Goal: Task Accomplishment & Management: Use online tool/utility

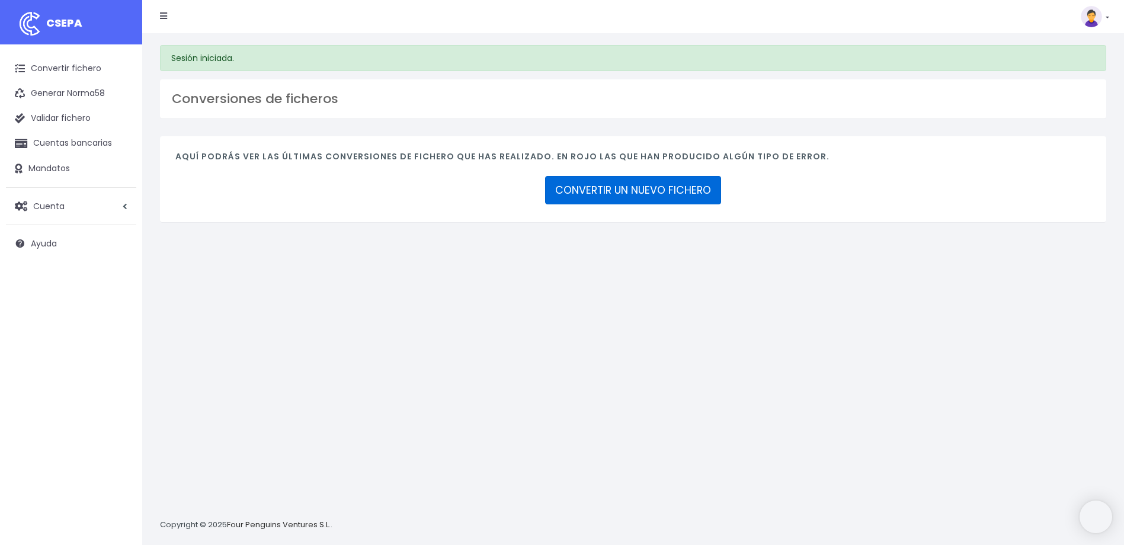
click at [583, 197] on link "CONVERTIR UN NUEVO FICHERO" at bounding box center [633, 190] width 176 height 28
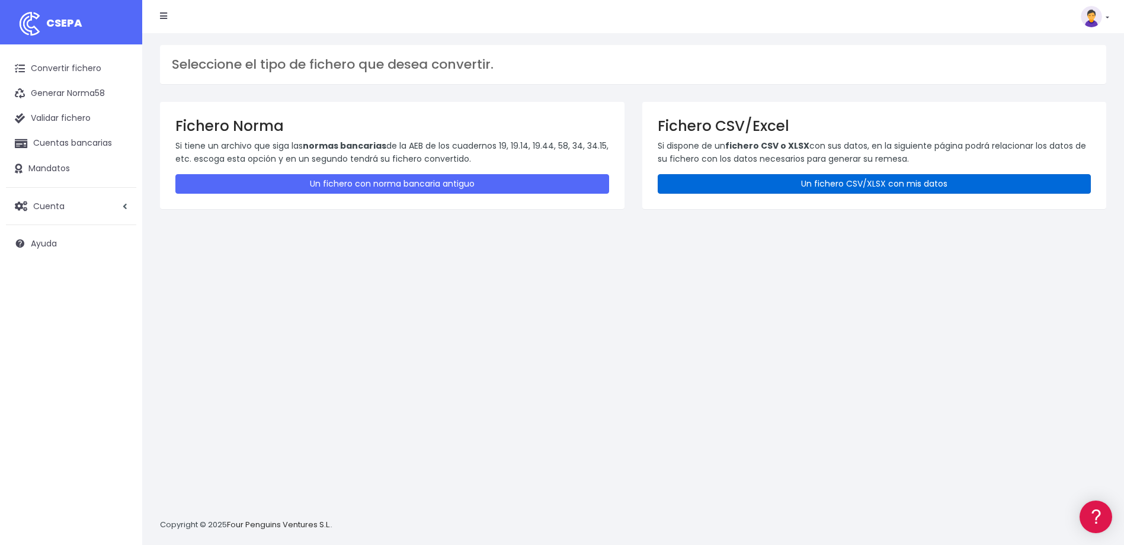
click at [842, 184] on link "Un fichero CSV/XLSX con mis datos" at bounding box center [875, 184] width 434 height 20
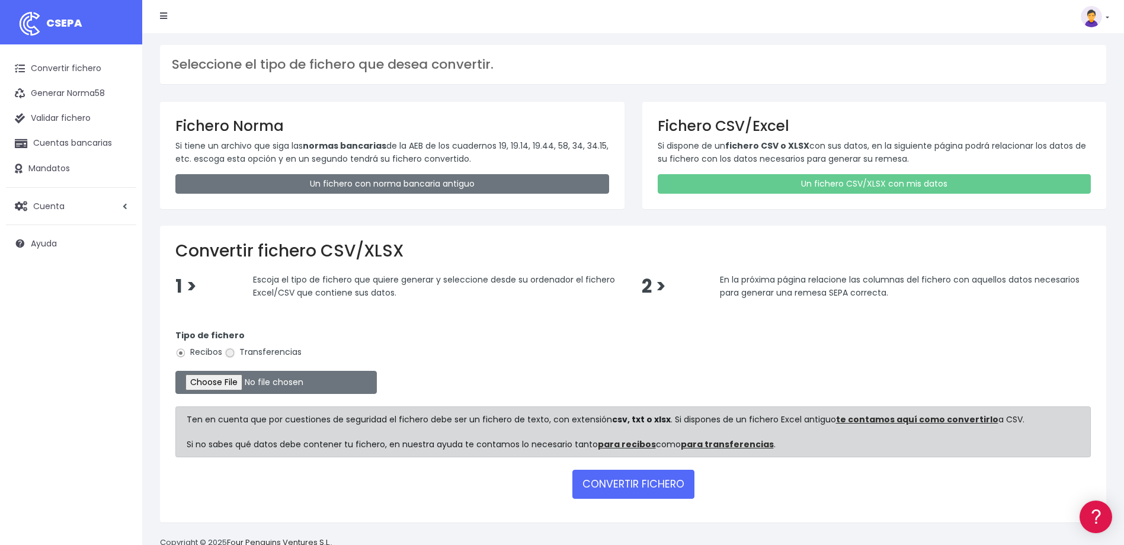
click at [231, 357] on input "Transferencias" at bounding box center [230, 353] width 11 height 11
radio input "true"
click at [617, 490] on button "CONVERTIR FICHERO" at bounding box center [634, 484] width 122 height 28
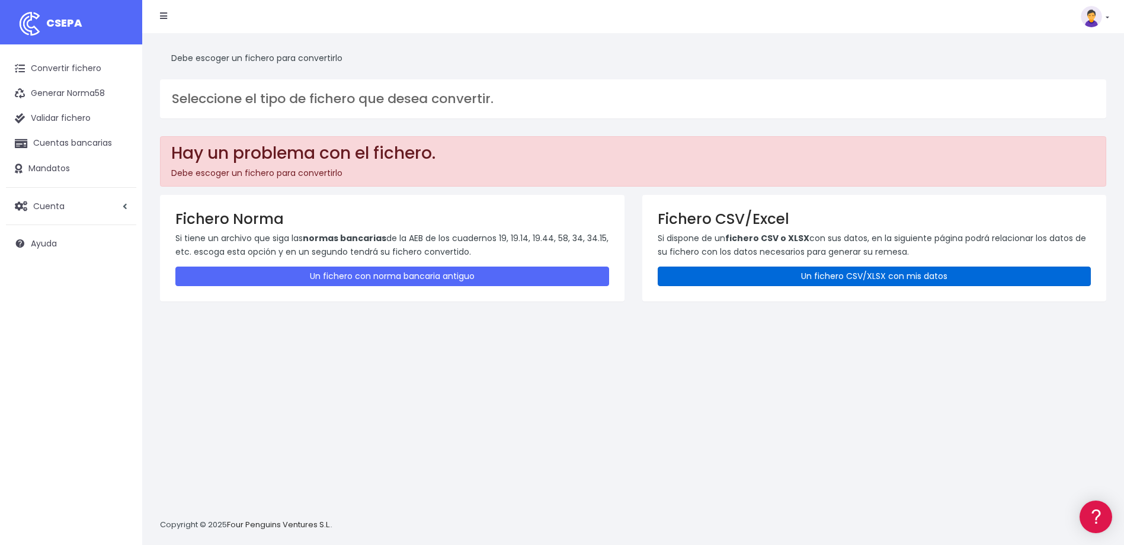
click at [887, 274] on link "Un fichero CSV/XLSX con mis datos" at bounding box center [875, 277] width 434 height 20
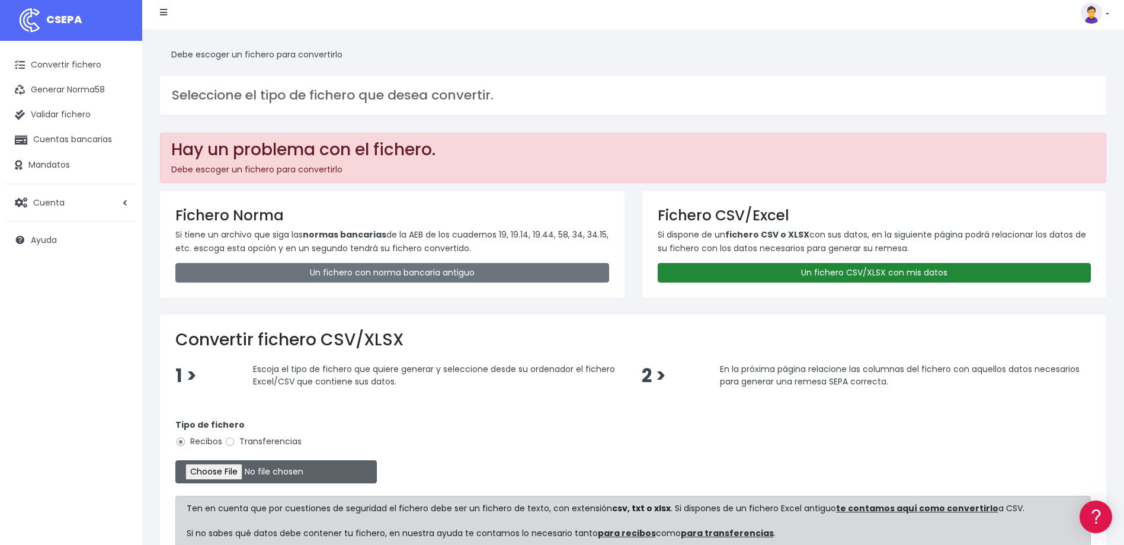
scroll to position [59, 0]
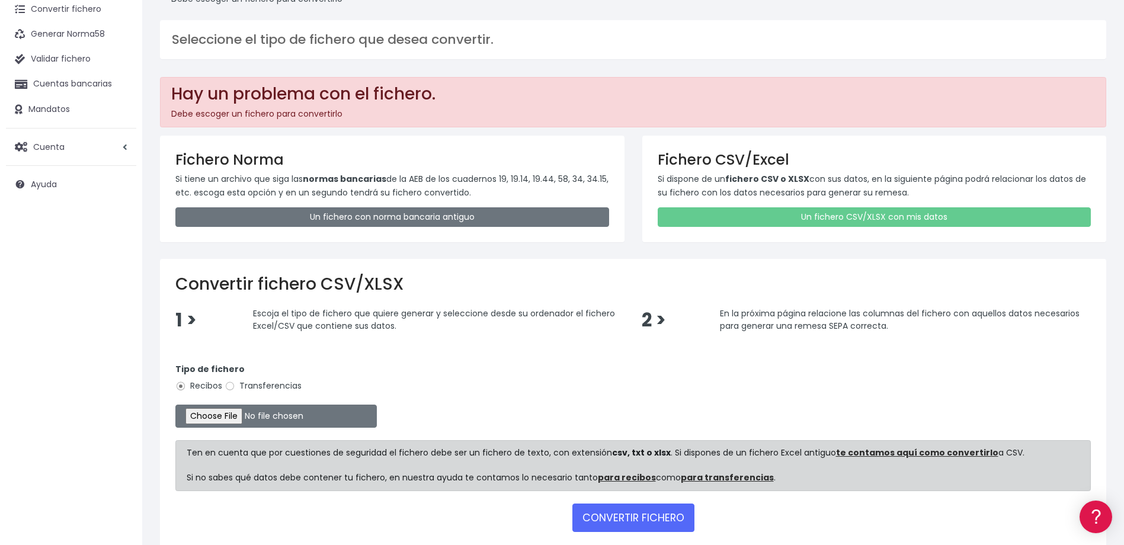
click at [239, 387] on label "Transferencias" at bounding box center [263, 386] width 77 height 12
click at [235, 387] on input "Transferencias" at bounding box center [230, 386] width 11 height 11
radio input "true"
click at [264, 417] on input "file" at bounding box center [276, 416] width 202 height 23
type input "C:\fakepath\Devolucinoes soc. 0552 importe 444,86 euros.csv"
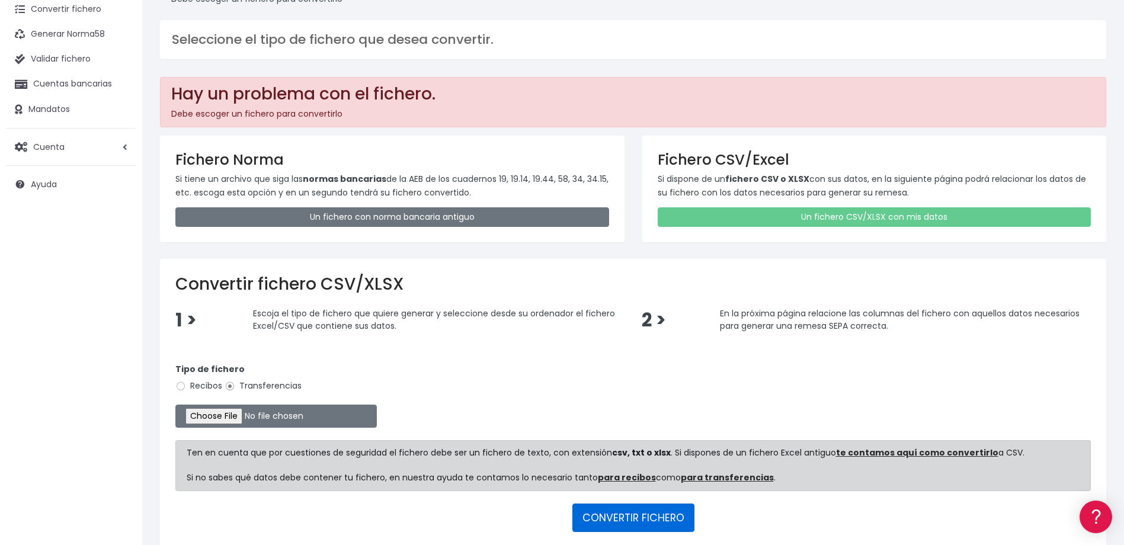
click at [605, 518] on button "CONVERTIR FICHERO" at bounding box center [634, 518] width 122 height 28
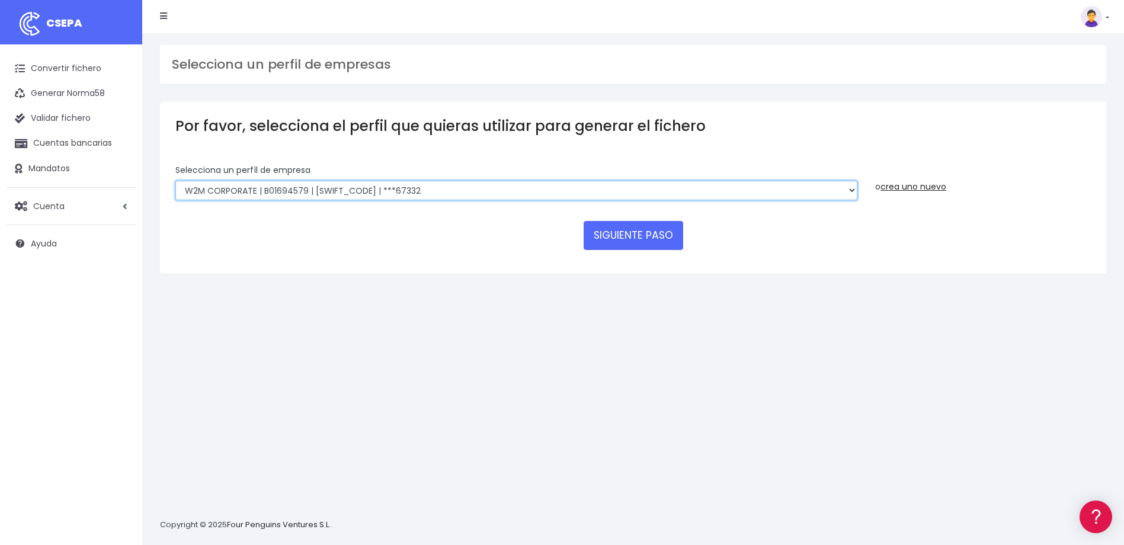
click at [770, 196] on select "WORLD2MEET,S.L.U | b62880992 | BSABESBBXXX | ***97721 World 2 Meet SLU | B62880…" at bounding box center [516, 191] width 682 height 20
click at [850, 190] on select "WORLD2MEET,S.L.U | b62880992 | BSABESBBXXX | ***97721 World 2 Meet SLU | B62880…" at bounding box center [516, 191] width 682 height 20
select select "1726"
click at [175, 181] on select "WORLD2MEET,S.L.U | b62880992 | BSABESBBXXX | ***97721 World 2 Meet SLU | B62880…" at bounding box center [516, 191] width 682 height 20
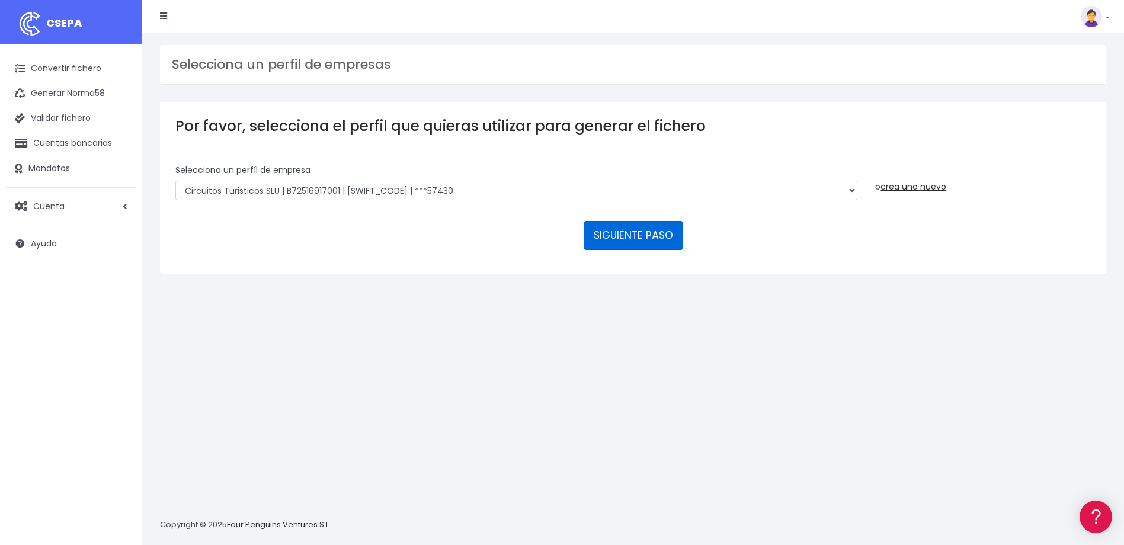
click at [622, 242] on button "SIGUIENTE PASO" at bounding box center [634, 235] width 100 height 28
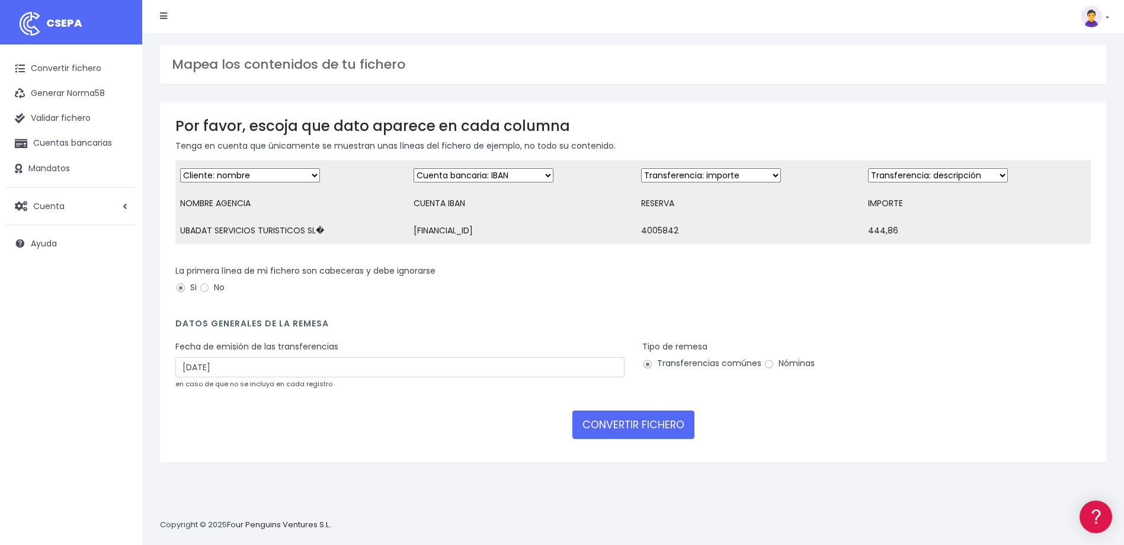
click at [766, 174] on select "Desechar campo Cliente: nombre Cliente: DNI Cliente: Email Cliente: referencia …" at bounding box center [711, 175] width 140 height 14
select select "description"
click at [641, 168] on select "Desechar campo Cliente: nombre Cliente: DNI Cliente: Email Cliente: referencia …" at bounding box center [711, 175] width 140 height 14
click at [972, 174] on select "Desechar campo Cliente: nombre Cliente: DNI Cliente: Email Cliente: referencia …" at bounding box center [938, 175] width 140 height 14
select select "amount"
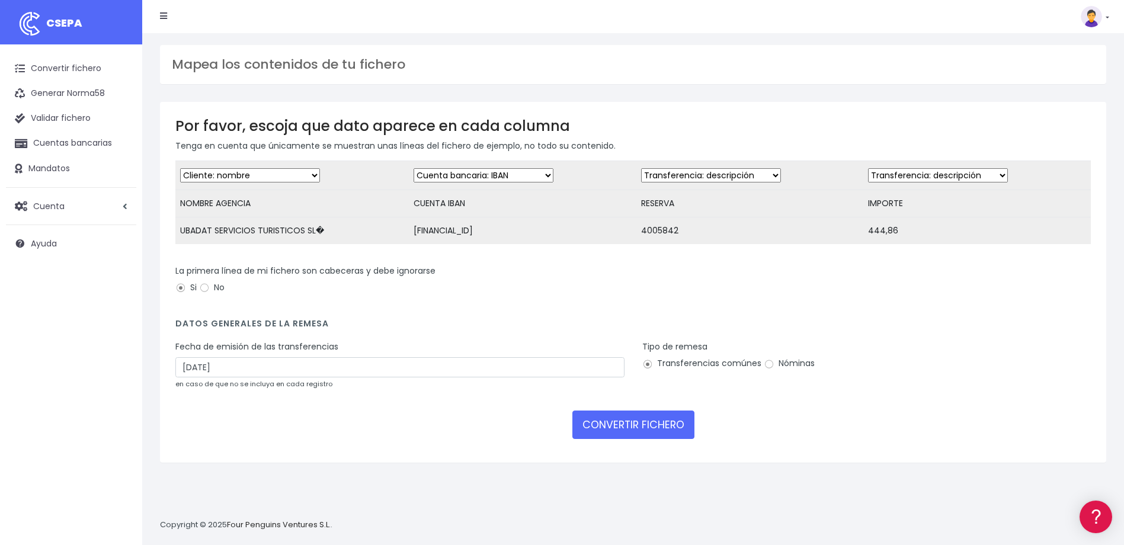
click at [868, 168] on select "Desechar campo Cliente: nombre Cliente: DNI Cliente: Email Cliente: referencia …" at bounding box center [938, 175] width 140 height 14
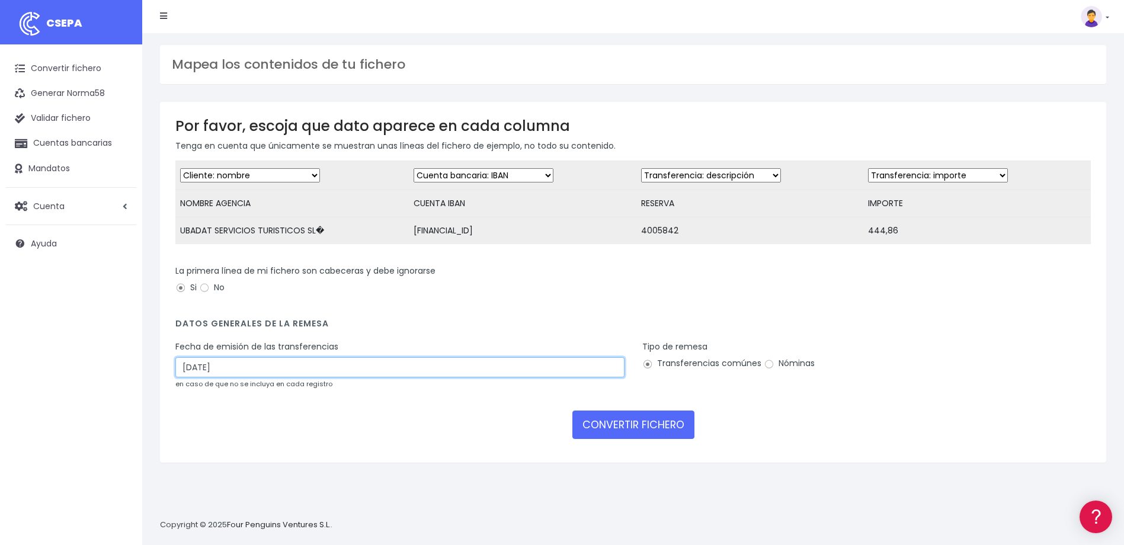
click at [514, 378] on input "29/08/2025" at bounding box center [399, 367] width 449 height 20
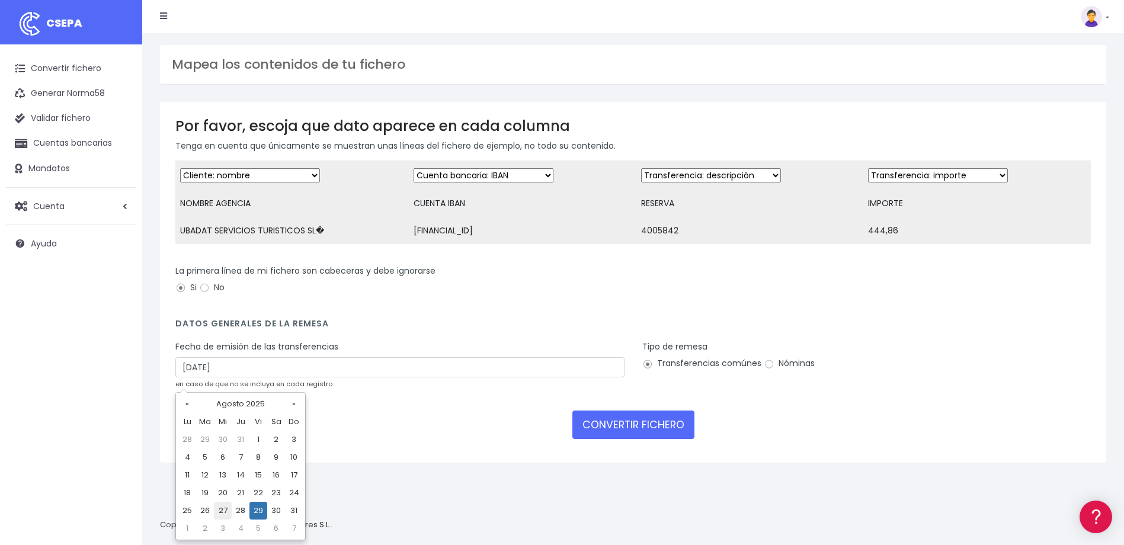
click at [221, 513] on td "27" at bounding box center [223, 511] width 18 height 18
type input "27/08/2025"
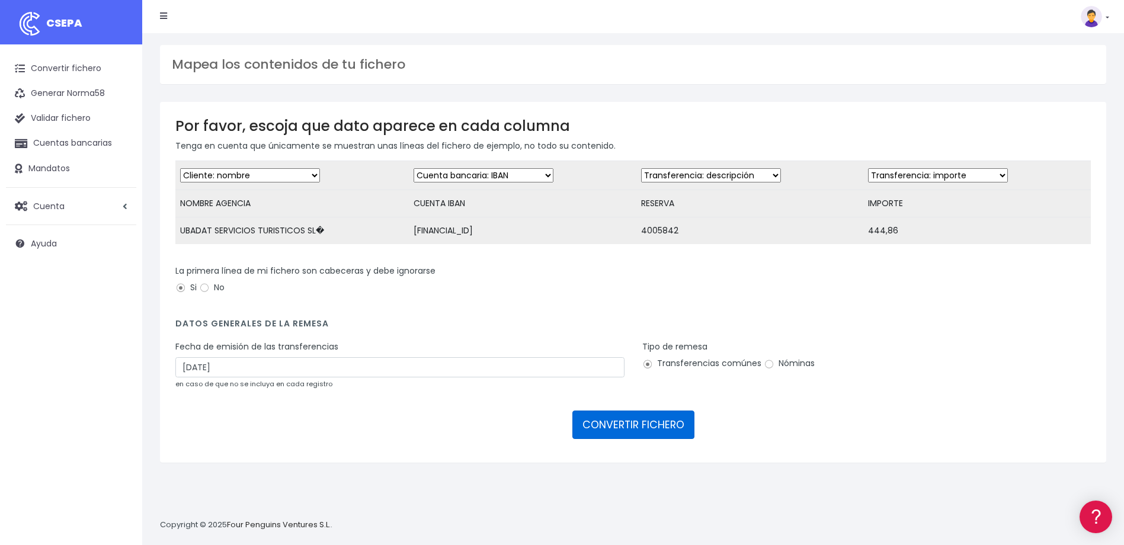
click at [631, 439] on button "CONVERTIR FICHERO" at bounding box center [634, 425] width 122 height 28
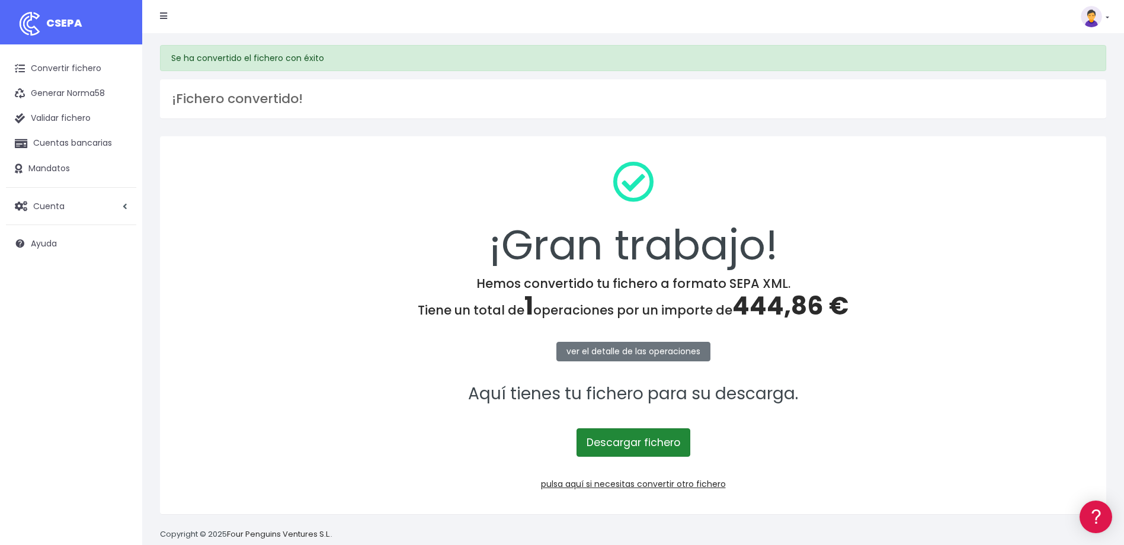
click at [632, 443] on link "Descargar fichero" at bounding box center [634, 443] width 114 height 28
click at [69, 65] on link "Convertir fichero" at bounding box center [71, 68] width 130 height 25
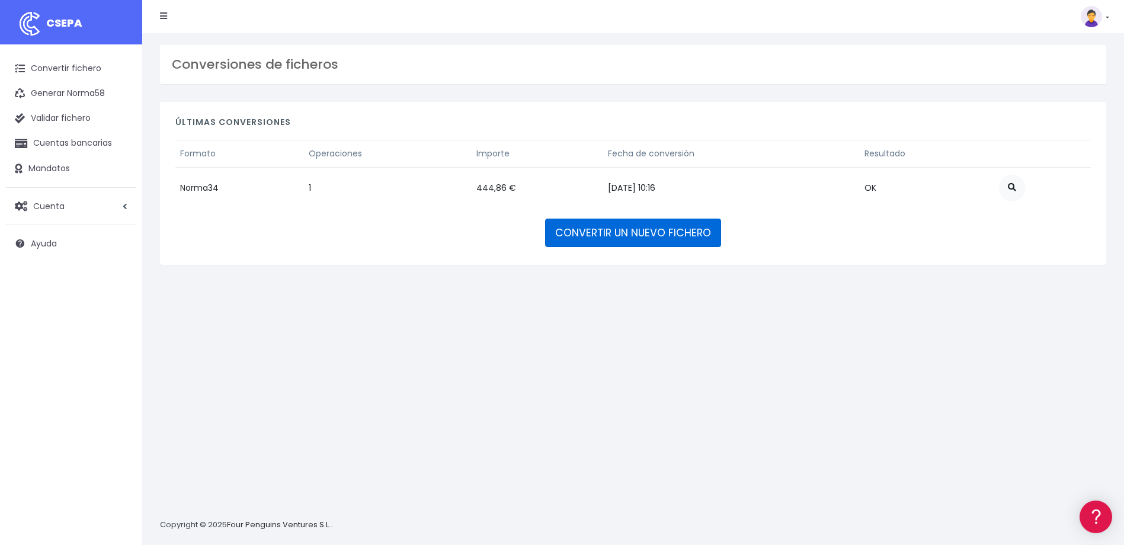
click at [661, 232] on link "CONVERTIR UN NUEVO FICHERO" at bounding box center [633, 233] width 176 height 28
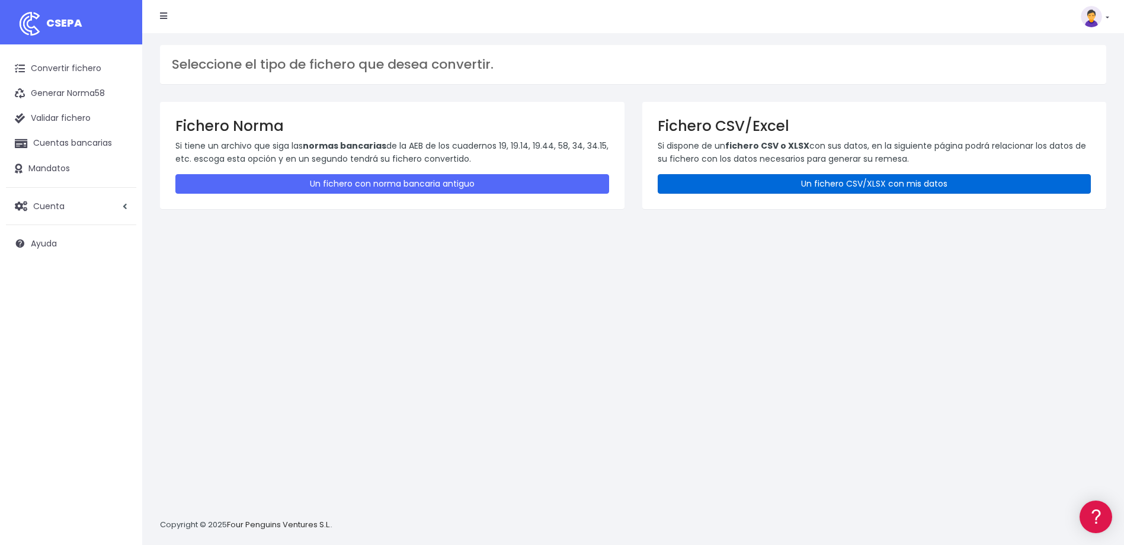
click at [867, 183] on link "Un fichero CSV/XLSX con mis datos" at bounding box center [875, 184] width 434 height 20
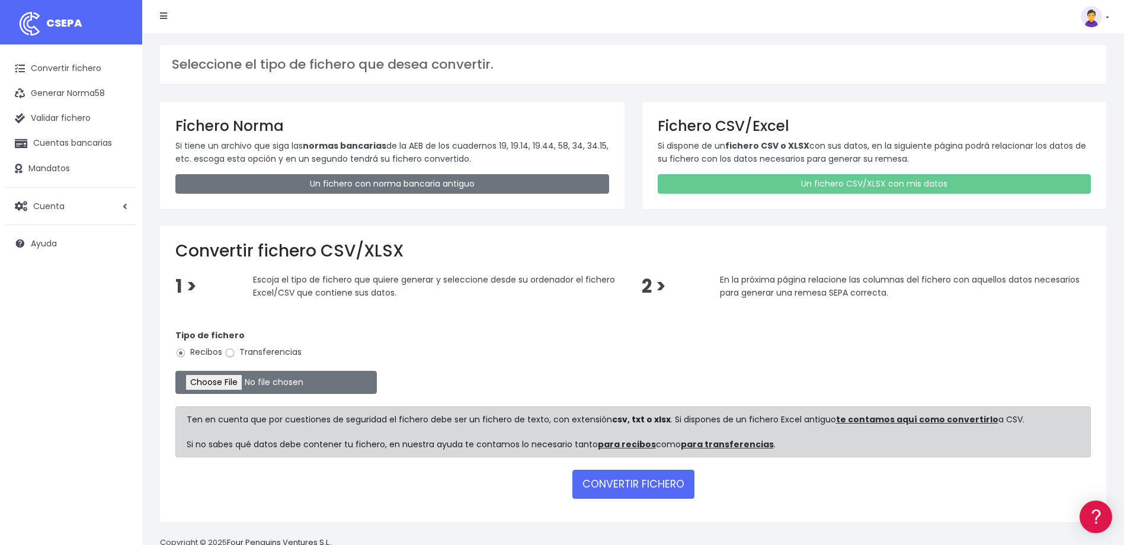
click at [233, 353] on input "Transferencias" at bounding box center [230, 353] width 11 height 11
radio input "true"
click at [224, 381] on input "file" at bounding box center [276, 382] width 202 height 23
type input "C:\fakepath\Devoluciones soc. 0538 importe 23.450,55 euros.csv"
click at [638, 489] on button "CONVERTIR FICHERO" at bounding box center [634, 484] width 122 height 28
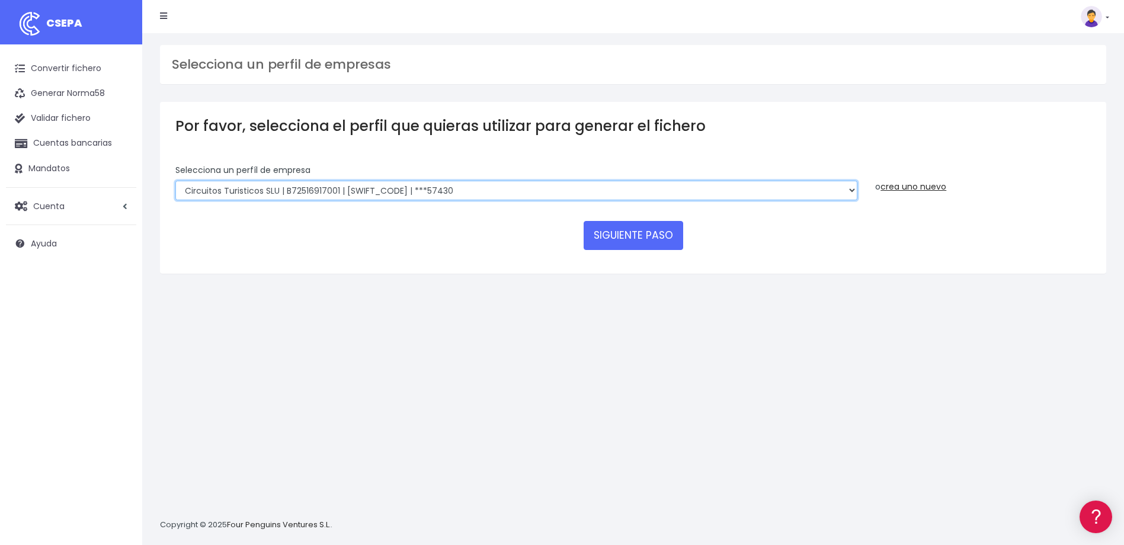
click at [850, 191] on select "WORLD2MEET,S.L.U | b62880992 | [SWIFT_CODE] | ***97721 World 2 Meet SLU | B6288…" at bounding box center [516, 191] width 682 height 20
click at [849, 191] on select "WORLD2MEET,S.L.U | b62880992 | [SWIFT_CODE] | ***97721 World 2 Meet SLU | B6288…" at bounding box center [516, 191] width 682 height 20
click at [800, 192] on select "WORLD2MEET,S.L.U | b62880992 | [SWIFT_CODE] | ***97721 World 2 Meet SLU | B6288…" at bounding box center [516, 191] width 682 height 20
select select "2123"
click at [175, 181] on select "WORLD2MEET,S.L.U | b62880992 | [SWIFT_CODE] | ***97721 World 2 Meet SLU | B6288…" at bounding box center [516, 191] width 682 height 20
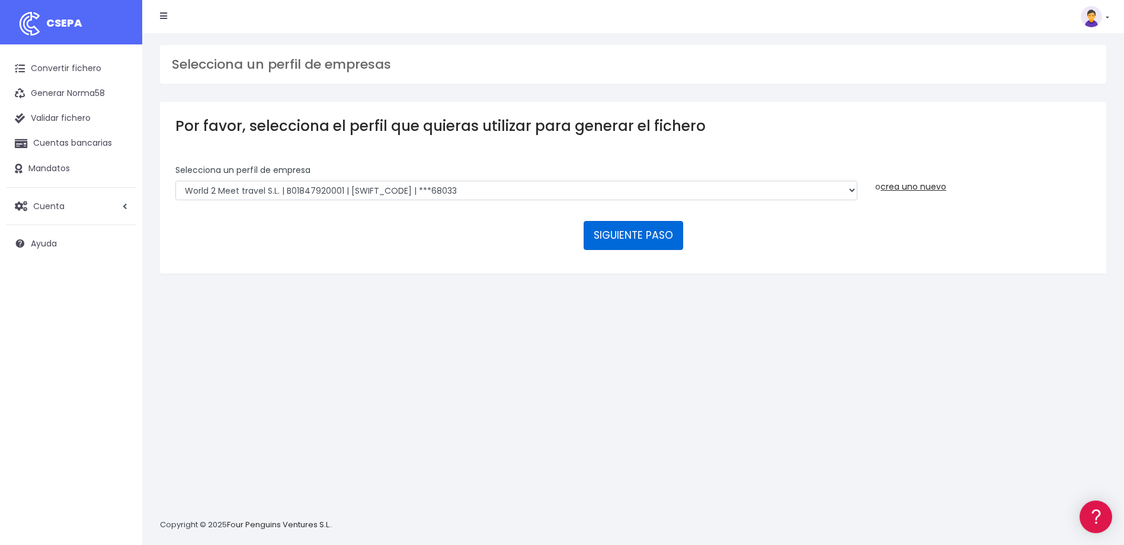
click at [621, 242] on button "SIGUIENTE PASO" at bounding box center [634, 235] width 100 height 28
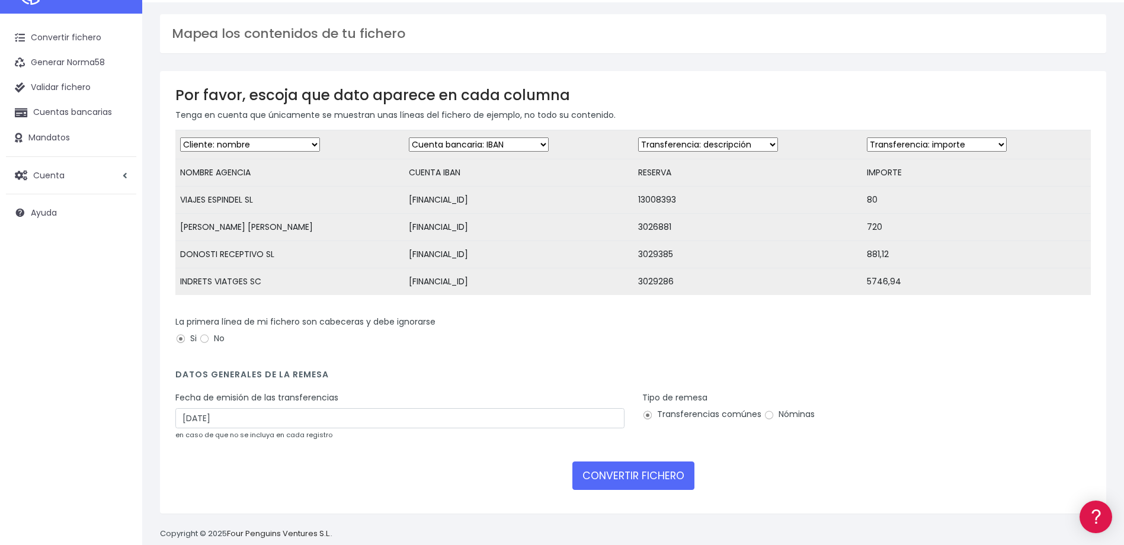
scroll to position [60, 0]
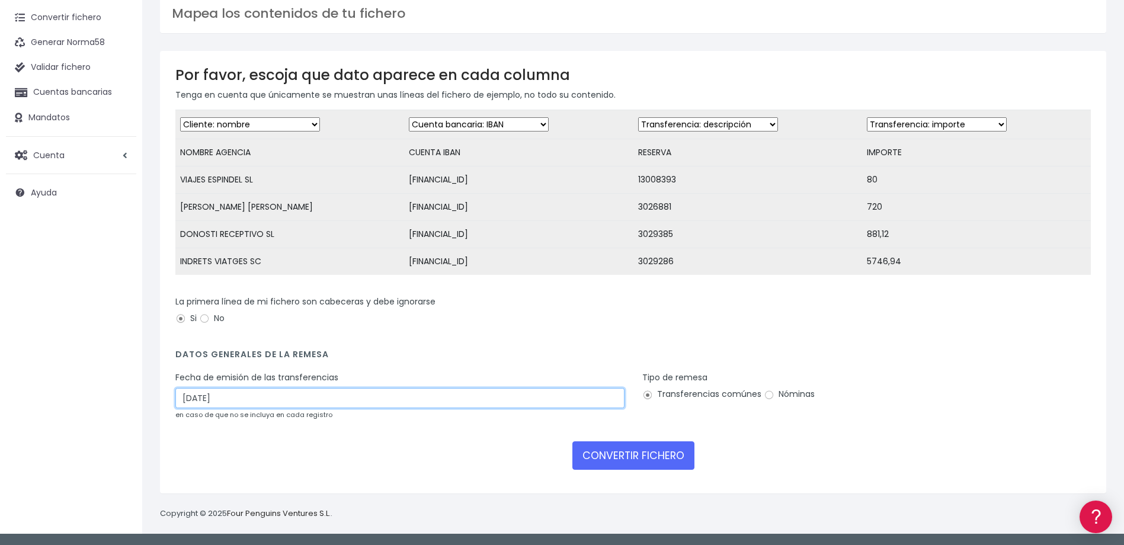
click at [563, 401] on input "29/08/2025" at bounding box center [399, 398] width 449 height 20
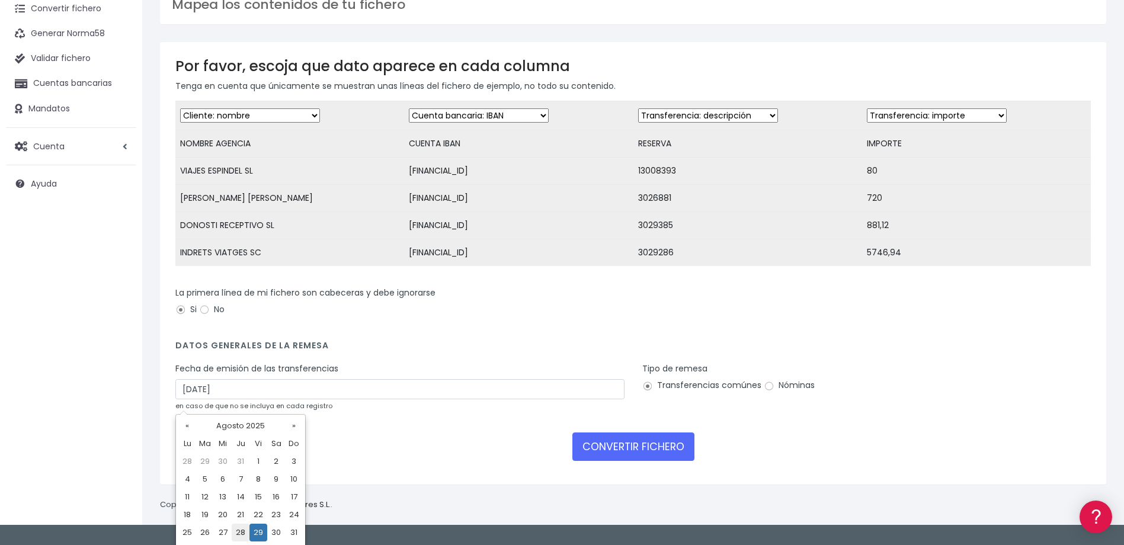
click at [239, 533] on td "28" at bounding box center [241, 533] width 18 height 18
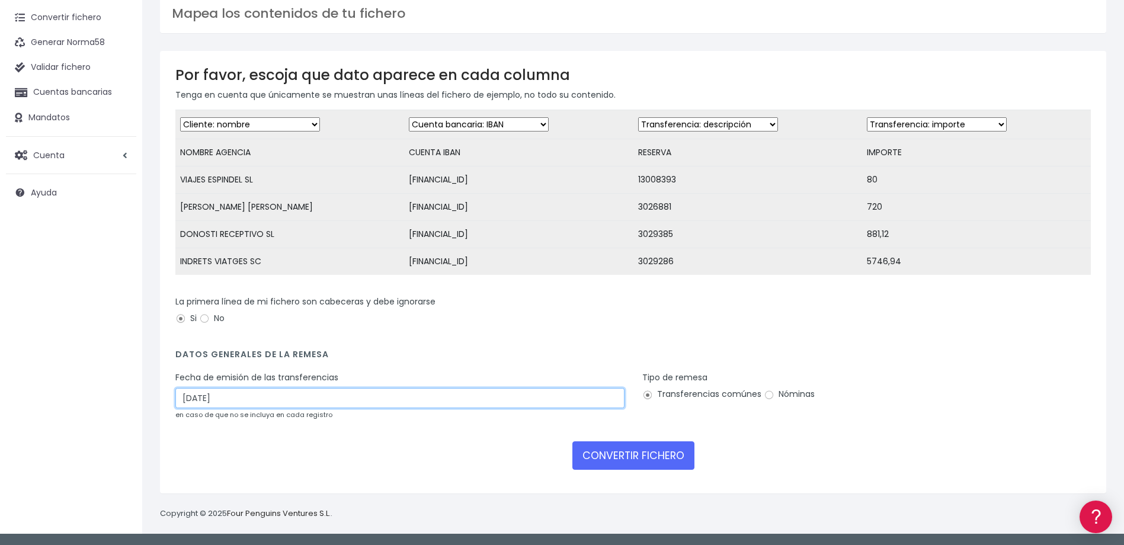
click at [501, 397] on input "28/08/2025" at bounding box center [399, 398] width 449 height 20
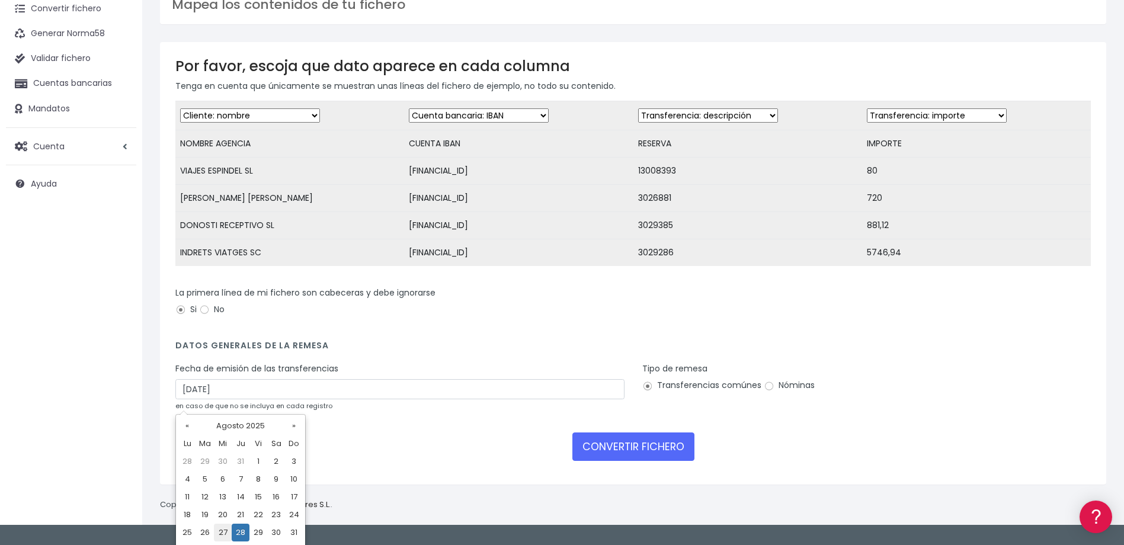
click at [217, 536] on td "27" at bounding box center [223, 533] width 18 height 18
type input "27/08/2025"
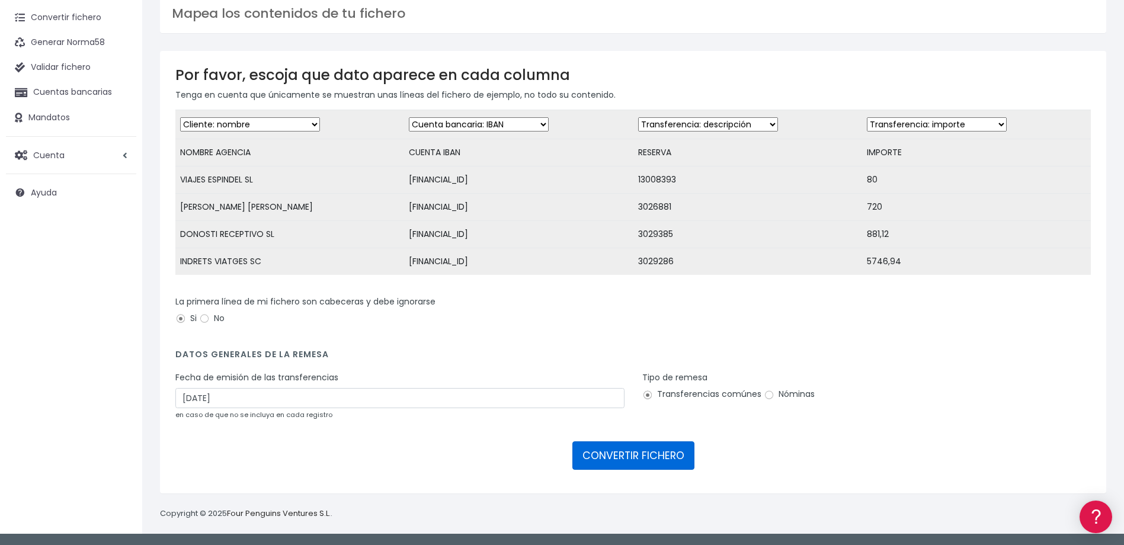
click at [663, 456] on button "CONVERTIR FICHERO" at bounding box center [634, 456] width 122 height 28
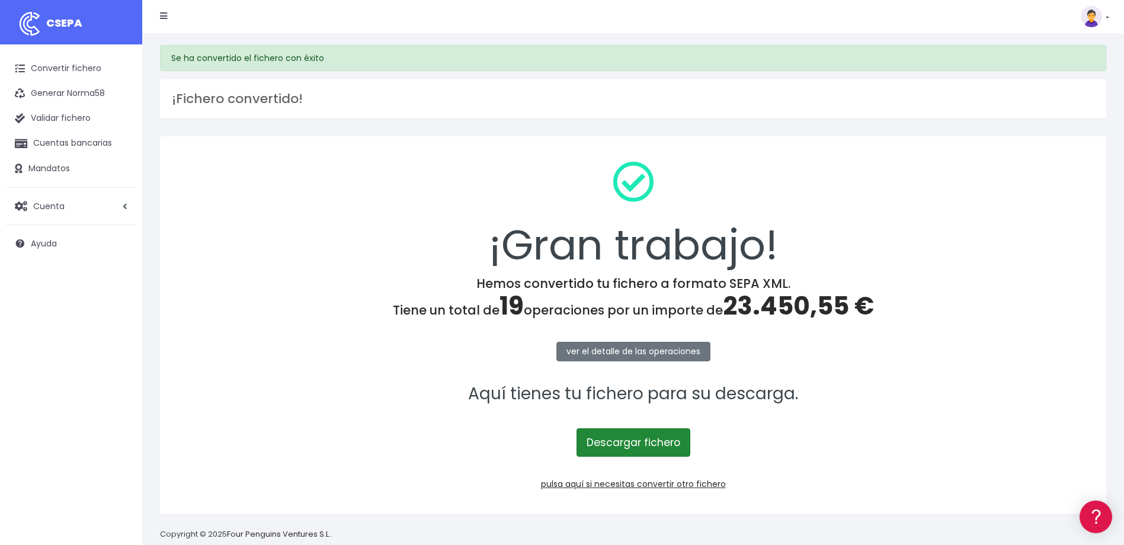
click at [650, 445] on link "Descargar fichero" at bounding box center [634, 443] width 114 height 28
click at [78, 66] on link "Convertir fichero" at bounding box center [71, 68] width 130 height 25
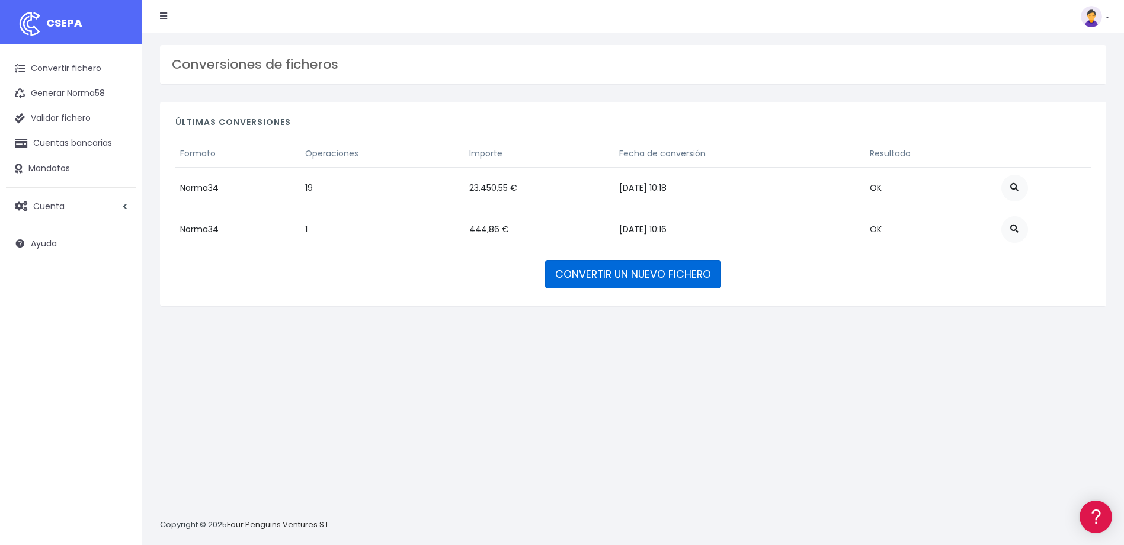
click at [580, 267] on link "CONVERTIR UN NUEVO FICHERO" at bounding box center [633, 274] width 176 height 28
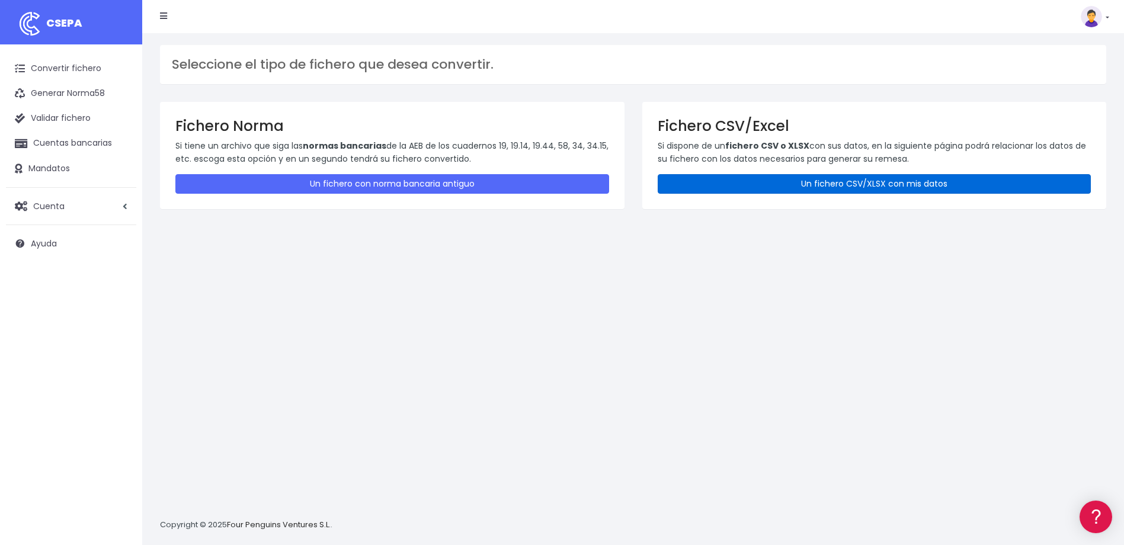
click at [899, 186] on link "Un fichero CSV/XLSX con mis datos" at bounding box center [875, 184] width 434 height 20
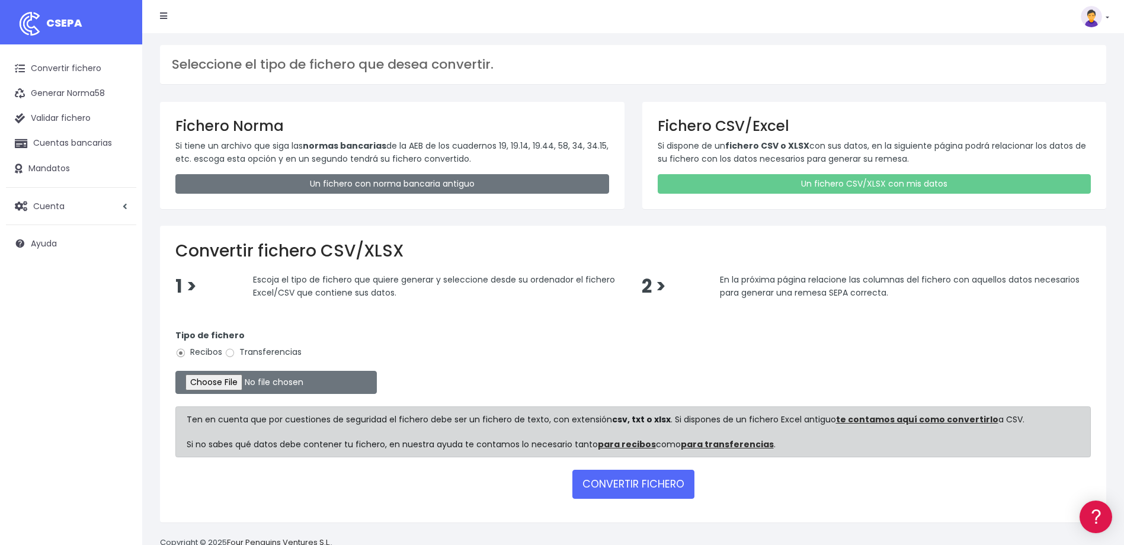
drag, startPoint x: 237, startPoint y: 351, endPoint x: 258, endPoint y: 366, distance: 25.8
click at [238, 353] on label "Transferencias" at bounding box center [263, 352] width 77 height 12
click at [235, 353] on input "Transferencias" at bounding box center [230, 353] width 11 height 11
radio input "true"
click at [289, 380] on input "file" at bounding box center [276, 382] width 202 height 23
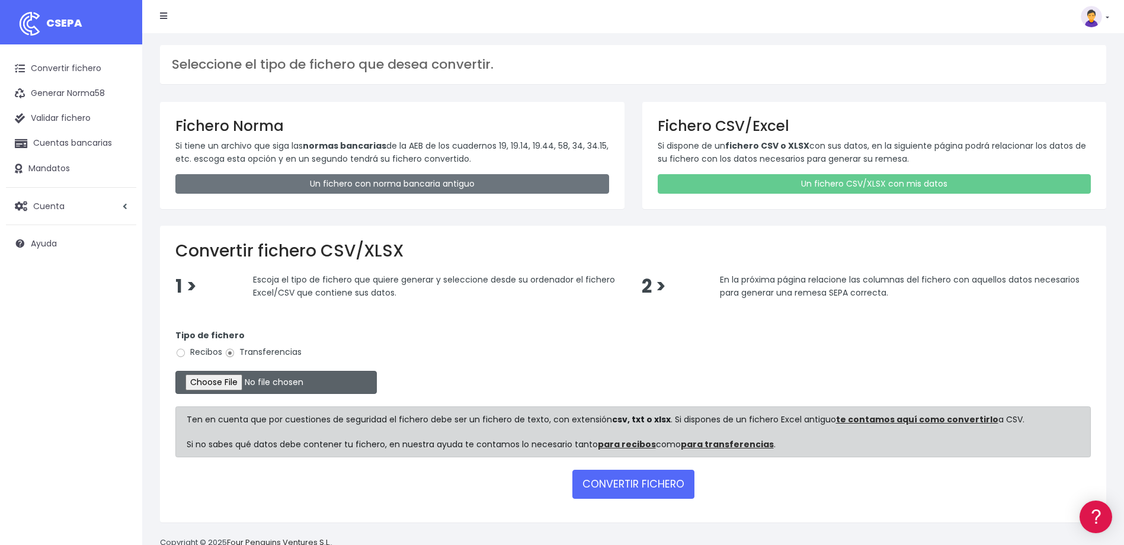
type input "C:\fakepath\Devoluciones soc. 0540 importe 5.483 euros.csv"
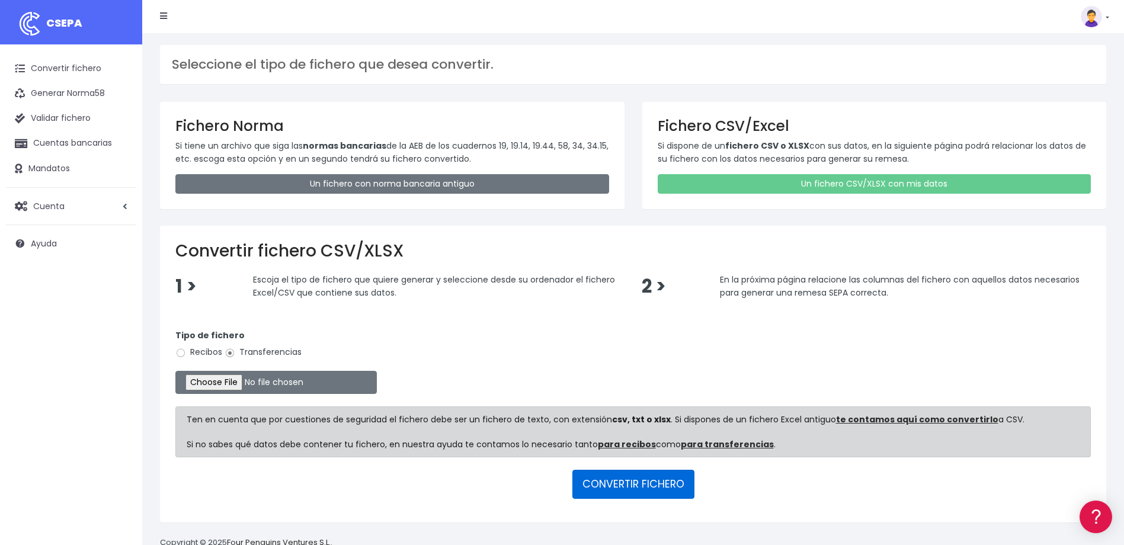
click at [640, 490] on button "CONVERTIR FICHERO" at bounding box center [634, 484] width 122 height 28
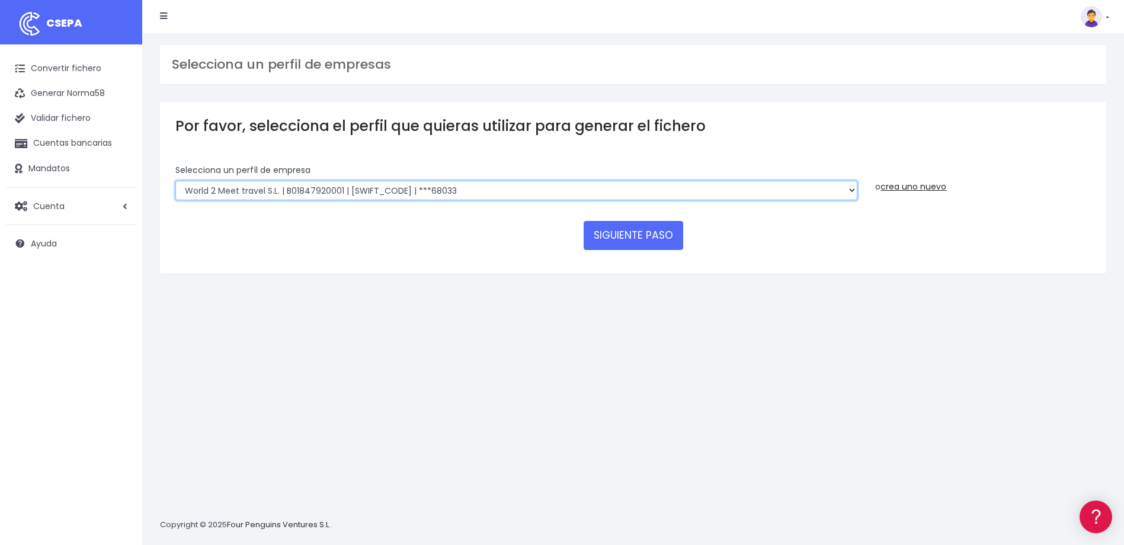
click at [616, 189] on select "WORLD2MEET,S.L.U | b62880992 | [SWIFT_CODE] | ***97721 World 2 Meet SLU | B6288…" at bounding box center [516, 191] width 682 height 20
select select "1301"
click at [175, 181] on select "WORLD2MEET,S.L.U | b62880992 | [SWIFT_CODE] | ***97721 World 2 Meet SLU | B6288…" at bounding box center [516, 191] width 682 height 20
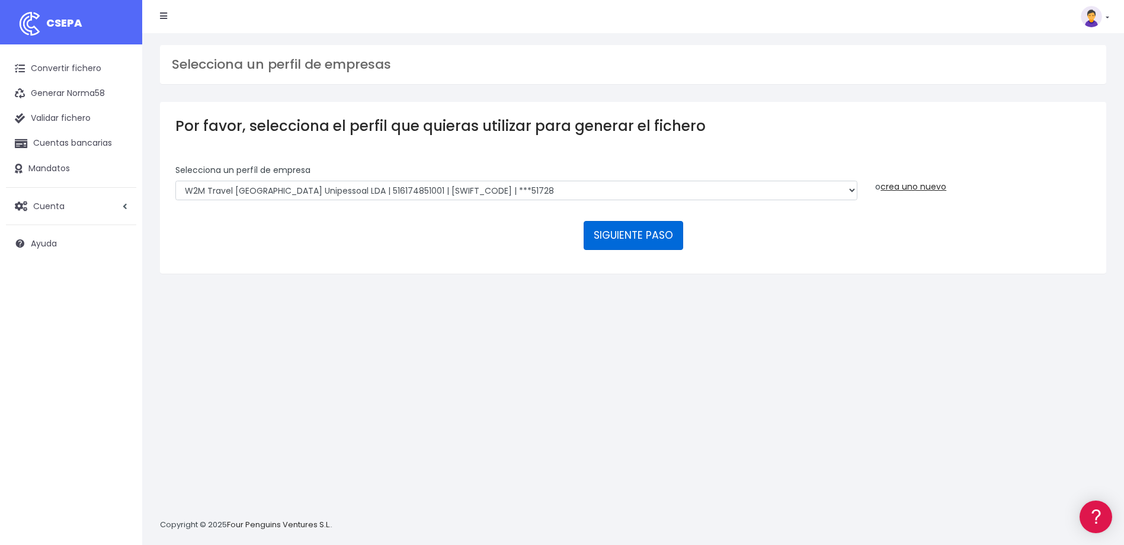
click at [603, 238] on button "SIGUIENTE PASO" at bounding box center [634, 235] width 100 height 28
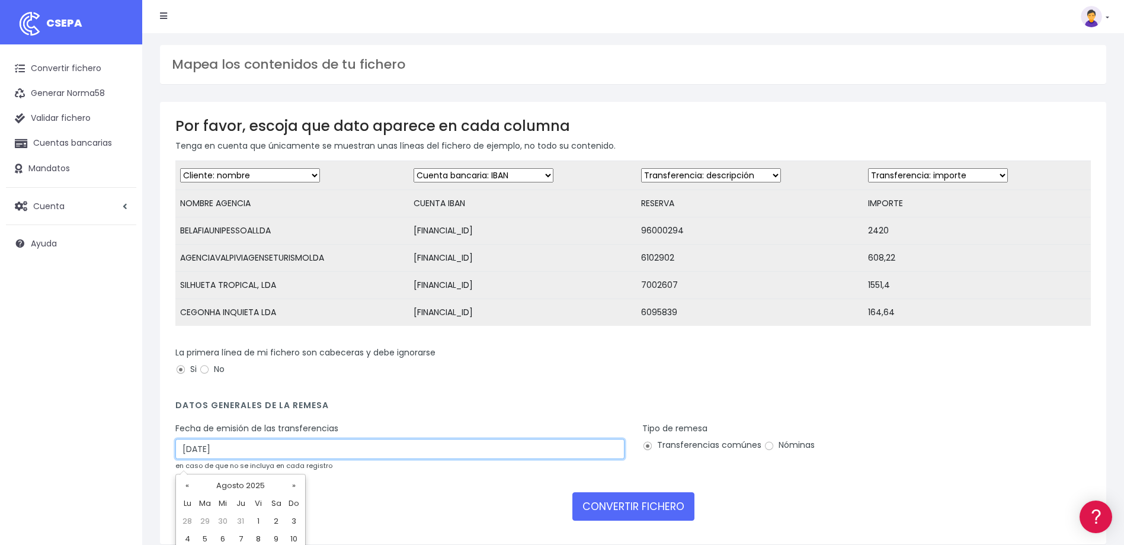
click at [289, 450] on input "29/08/2025" at bounding box center [399, 449] width 449 height 20
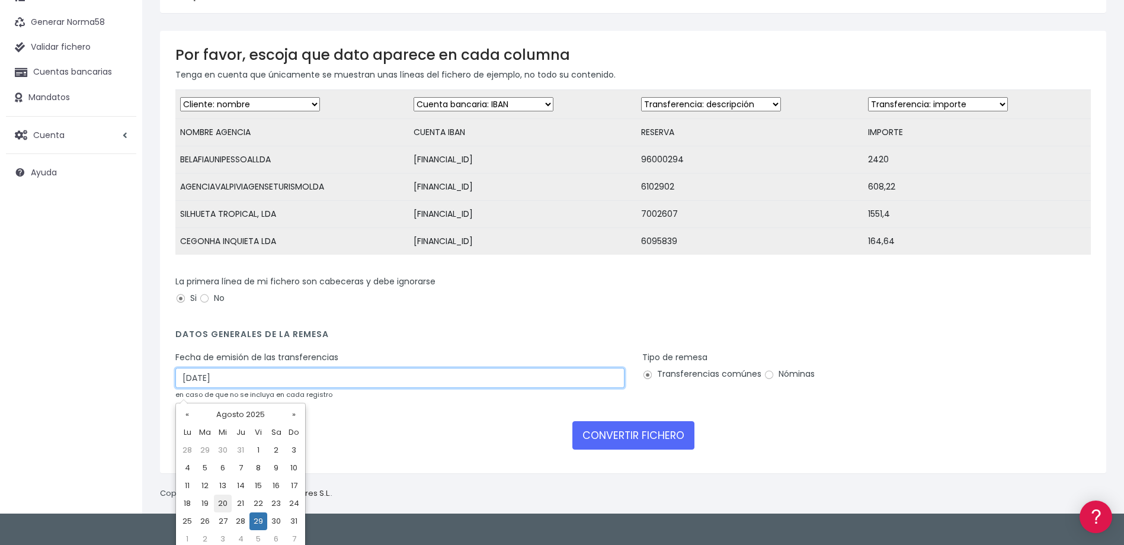
scroll to position [77, 0]
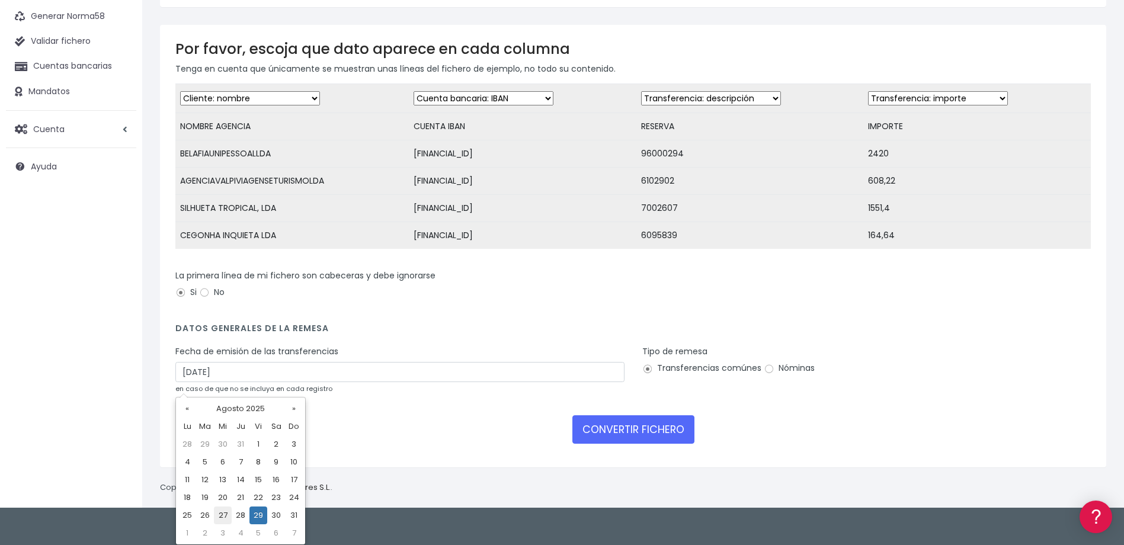
click at [225, 516] on td "27" at bounding box center [223, 516] width 18 height 18
type input "27/08/2025"
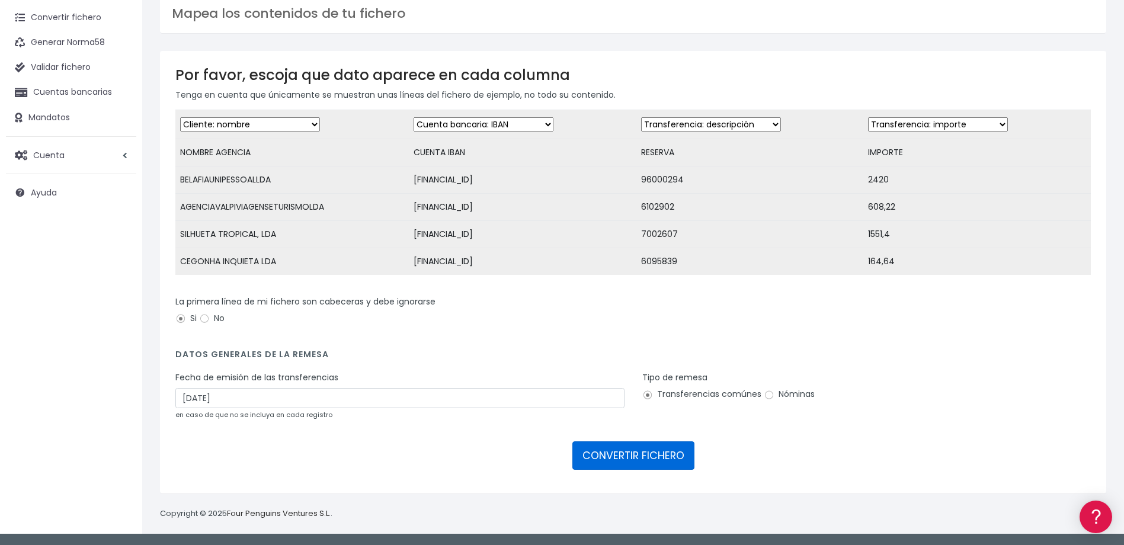
click at [631, 454] on button "CONVERTIR FICHERO" at bounding box center [634, 456] width 122 height 28
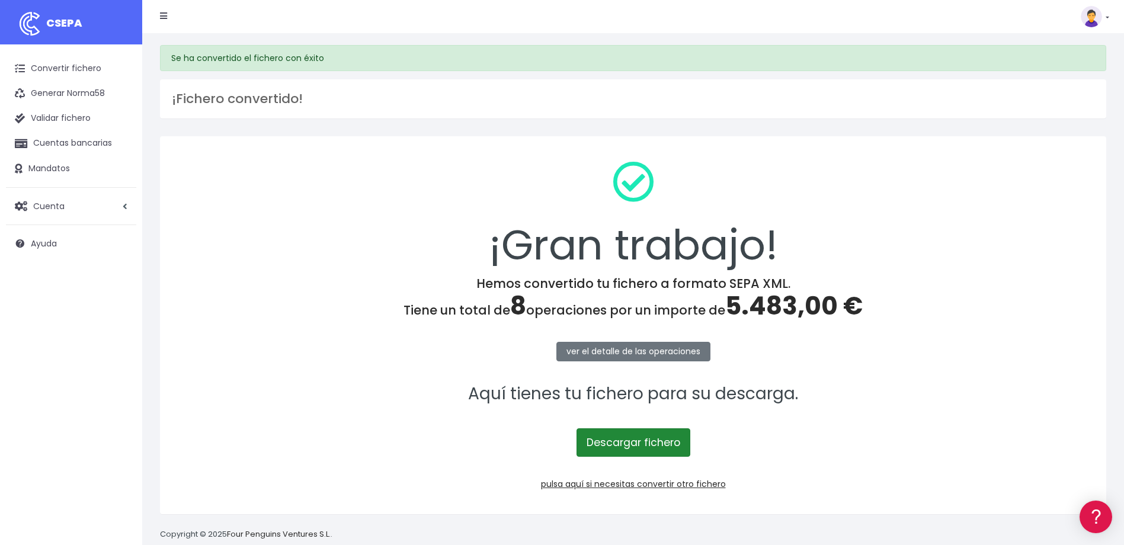
click at [629, 444] on link "Descargar fichero" at bounding box center [634, 443] width 114 height 28
